Goal: Navigation & Orientation: Find specific page/section

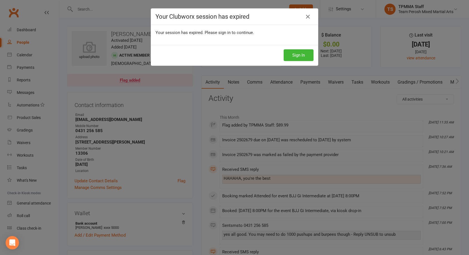
click at [80, 32] on div "Your Clubworx session has expired Your session has expired. Please sign in to c…" at bounding box center [234, 127] width 469 height 255
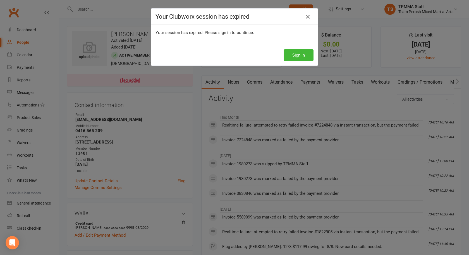
click at [168, 3] on div "Your Clubworx session has expired Your session has expired. Please sign in to c…" at bounding box center [234, 127] width 469 height 255
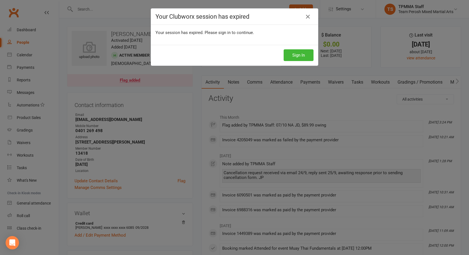
click at [182, 7] on div "Your Clubworx session has expired Your session has expired. Please sign in to c…" at bounding box center [234, 127] width 469 height 255
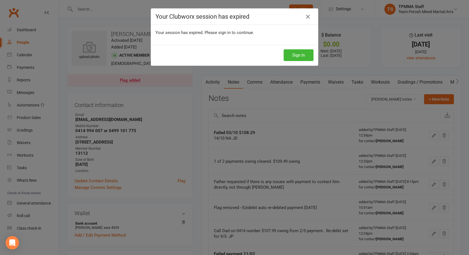
click at [230, 0] on div "Your Clubworx session has expired Your session has expired. Please sign in to c…" at bounding box center [234, 127] width 469 height 255
click at [232, 3] on div "Your Clubworx session has expired Your session has expired. Please sign in to c…" at bounding box center [234, 127] width 469 height 255
